Goal: Task Accomplishment & Management: Manage account settings

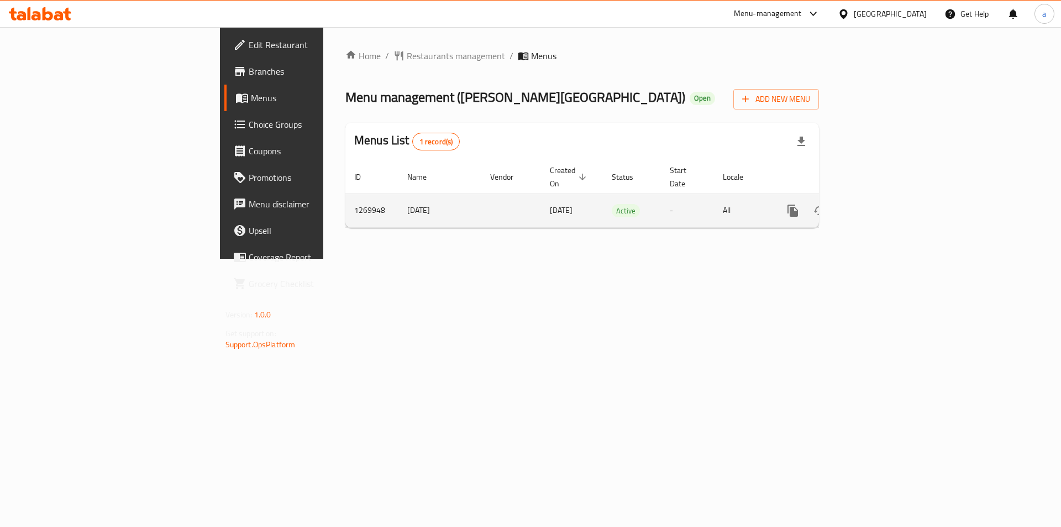
click at [879, 204] on icon "enhanced table" at bounding box center [872, 210] width 13 height 13
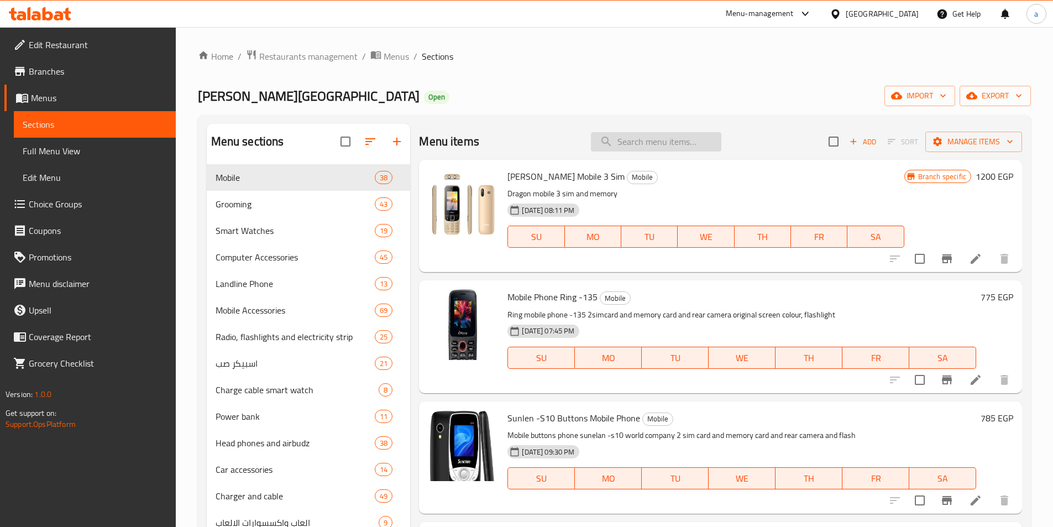
click at [615, 140] on input "search" at bounding box center [656, 141] width 130 height 19
paste input "Mouse Original Wired Used Outside"
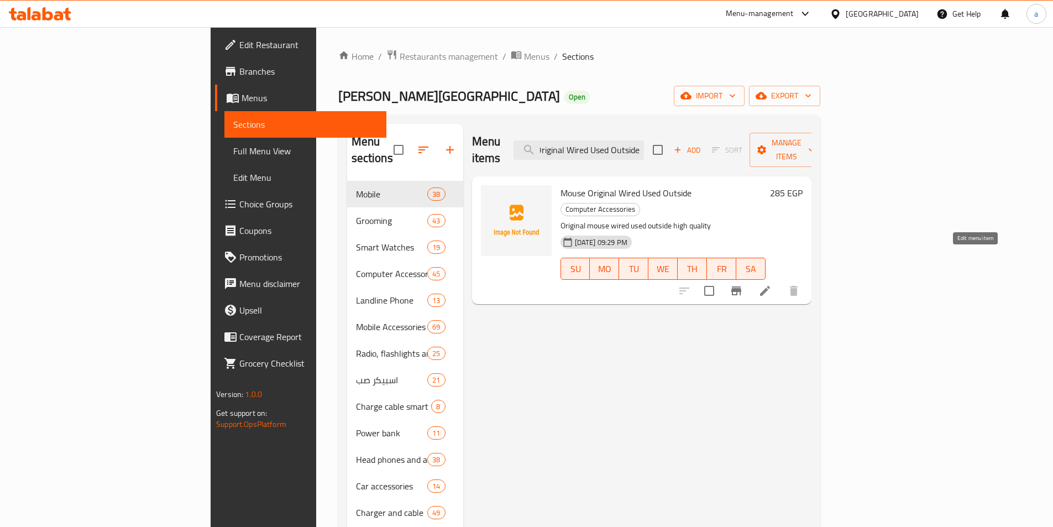
type input "Mouse Original Wired Used Outside"
click at [771, 284] on icon at bounding box center [764, 290] width 13 height 13
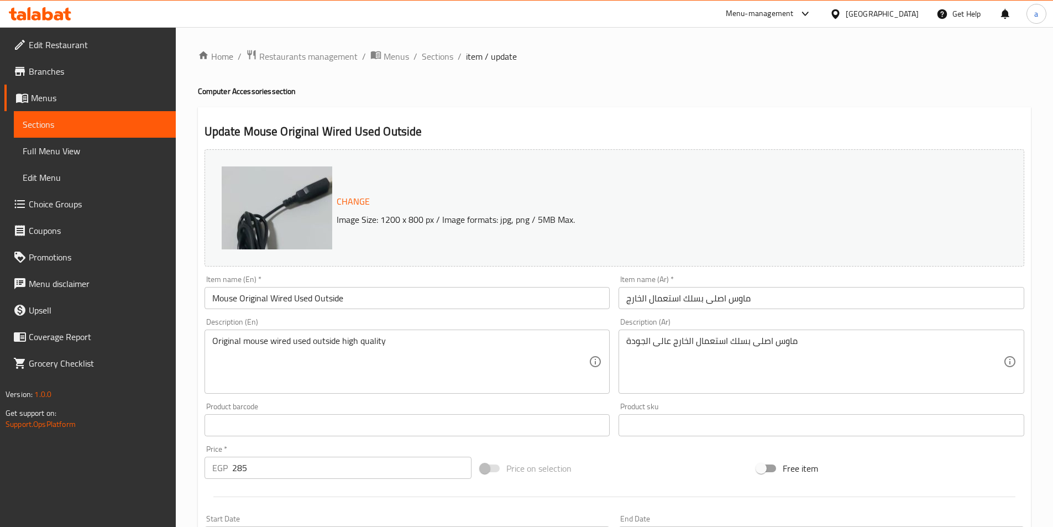
click at [295, 211] on img at bounding box center [332, 276] width 221 height 221
drag, startPoint x: 295, startPoint y: 211, endPoint x: -394, endPoint y: -48, distance: 735.4
click at [0, 0] on html "​ Menu-management [GEOGRAPHIC_DATA] Get Help a Edit Restaurant Branches Menus S…" at bounding box center [526, 263] width 1053 height 527
click at [274, 51] on span "Restaurants management" at bounding box center [308, 56] width 98 height 13
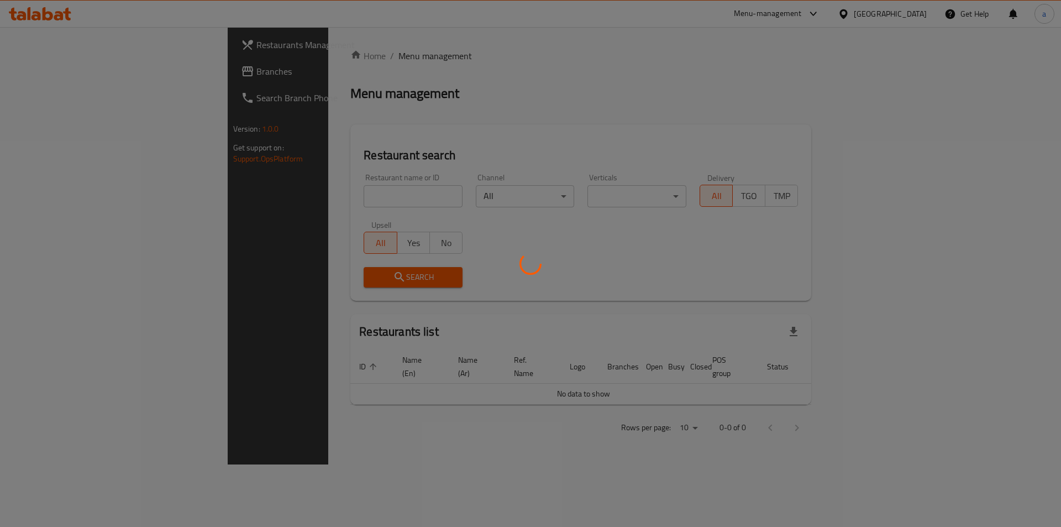
click at [71, 73] on div at bounding box center [530, 263] width 1061 height 527
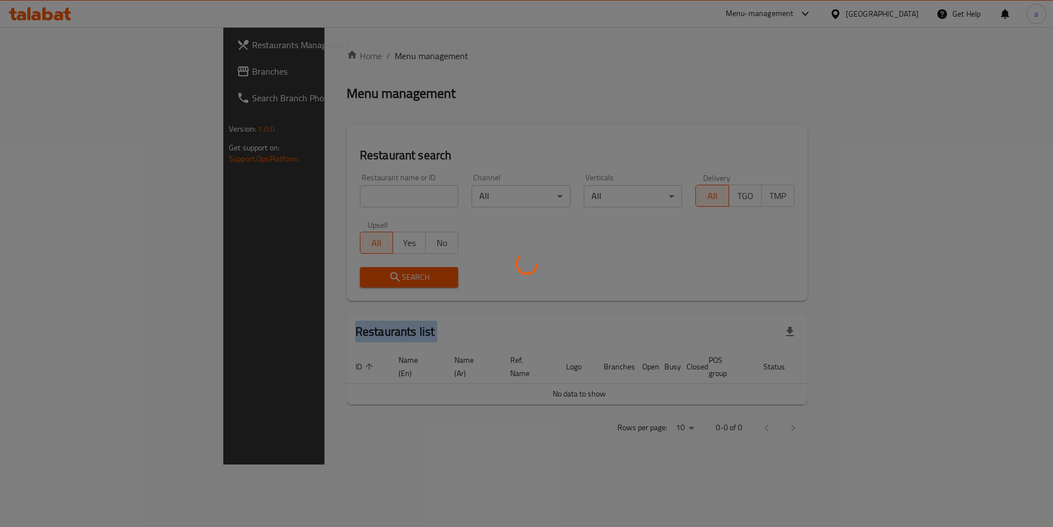
click at [71, 73] on div at bounding box center [526, 263] width 1053 height 527
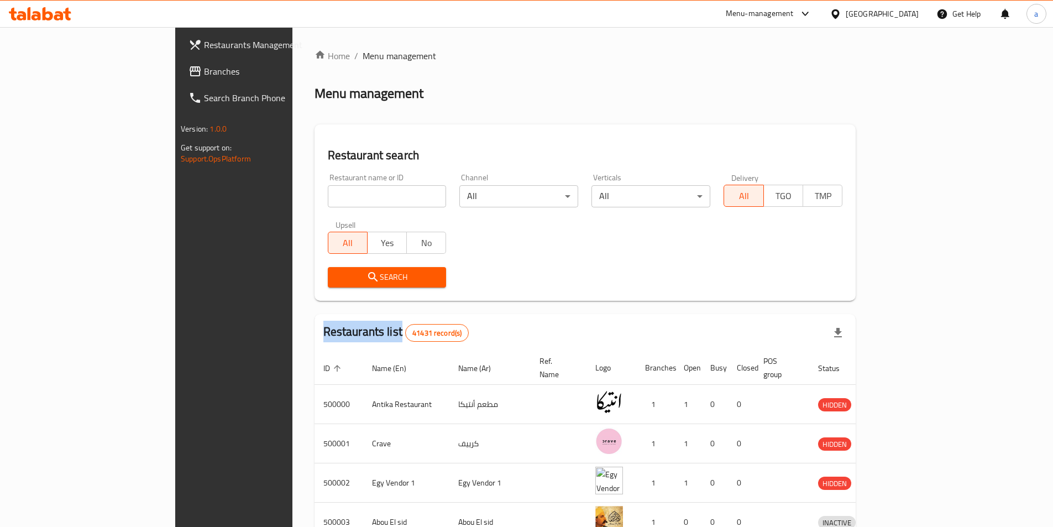
click at [204, 73] on span "Branches" at bounding box center [273, 71] width 138 height 13
